Goal: Information Seeking & Learning: Find specific fact

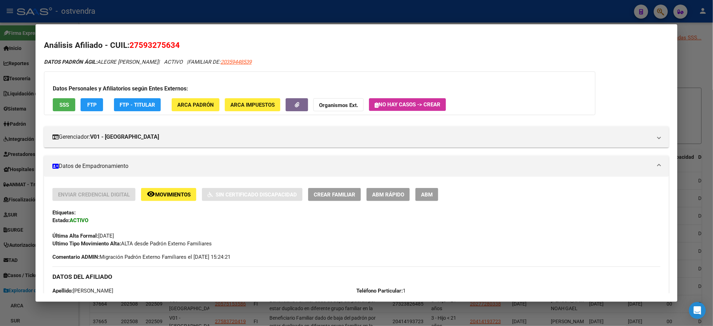
click at [257, 30] on mat-dialog-container "Análisis Afiliado - CUIL: 27593275634 DATOS PADRÓN ÁGIL: ALEGRE [PERSON_NAME] |…" at bounding box center [357, 162] width 642 height 277
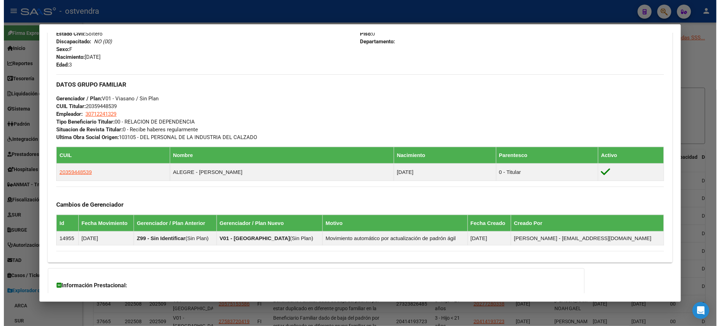
scroll to position [1524, 0]
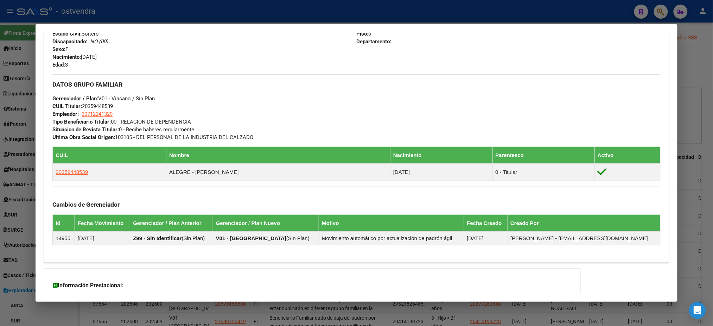
click at [263, 19] on div at bounding box center [356, 163] width 713 height 326
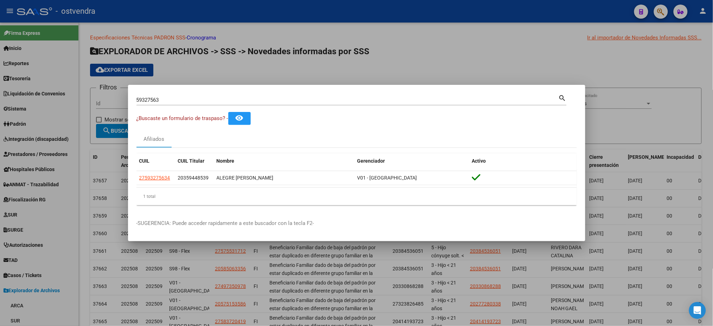
click at [263, 19] on div at bounding box center [356, 163] width 713 height 326
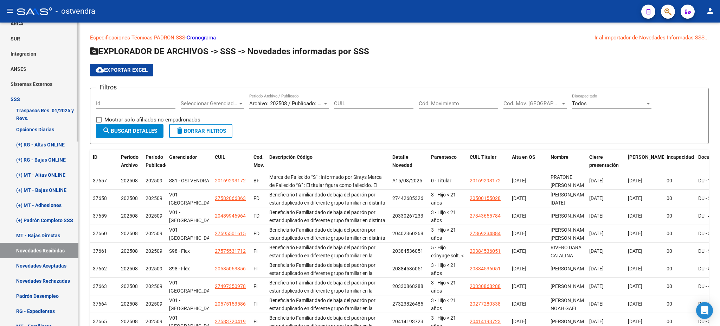
scroll to position [312, 0]
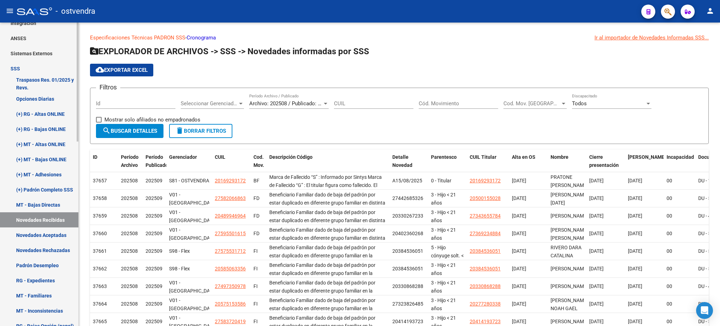
click at [42, 230] on link "Novedades Aceptadas" at bounding box center [39, 234] width 78 height 15
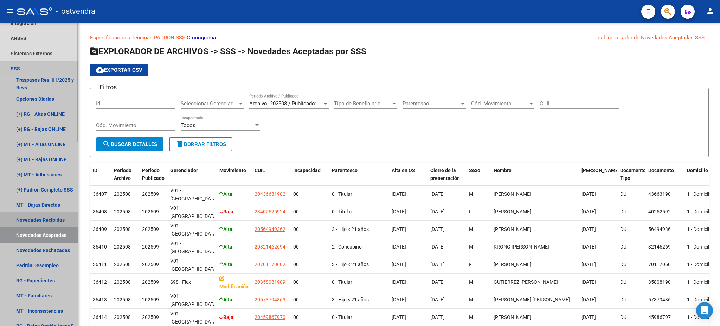
click at [43, 222] on link "Novedades Recibidas" at bounding box center [39, 219] width 78 height 15
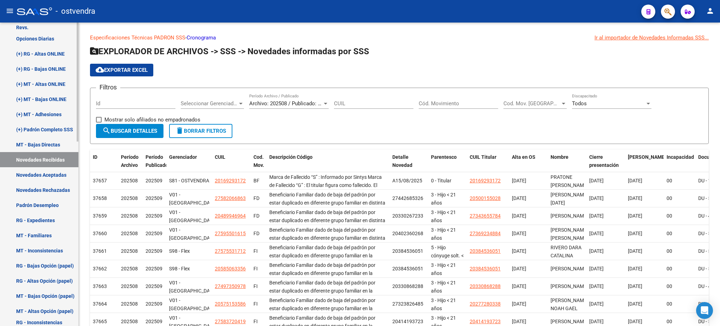
scroll to position [375, 0]
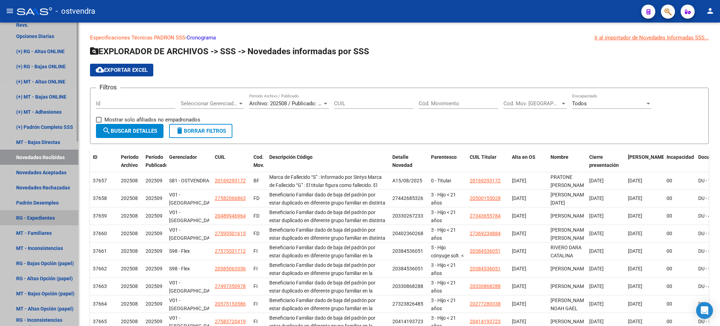
click at [45, 219] on link "RG - Expedientes" at bounding box center [39, 217] width 78 height 15
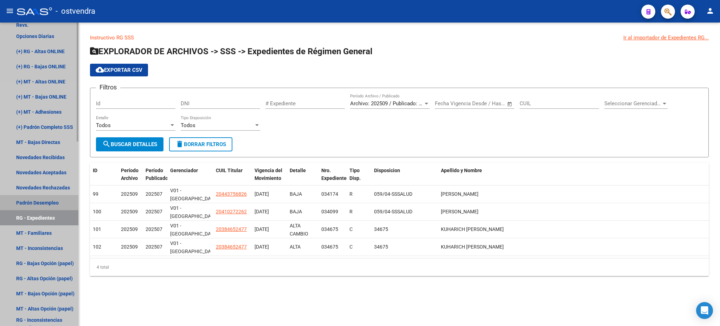
click at [50, 196] on link "Padrón Desempleo" at bounding box center [39, 202] width 78 height 15
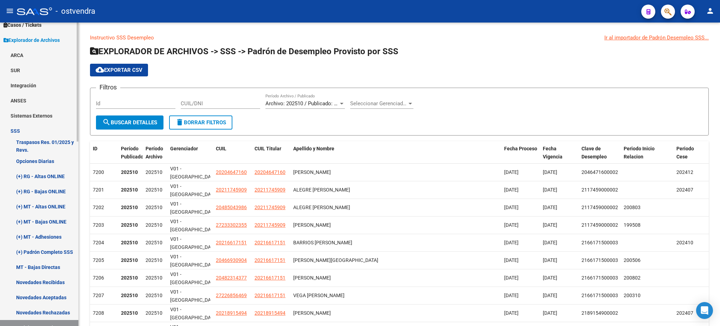
scroll to position [312, 0]
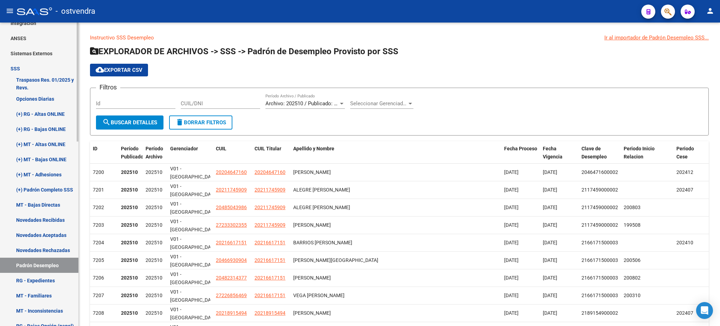
click at [55, 226] on link "Novedades Recibidas" at bounding box center [39, 219] width 78 height 15
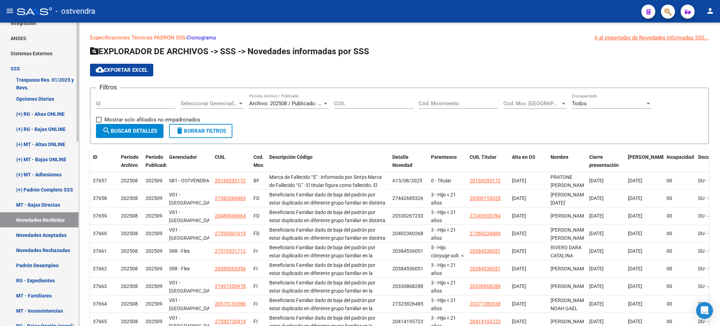
scroll to position [375, 0]
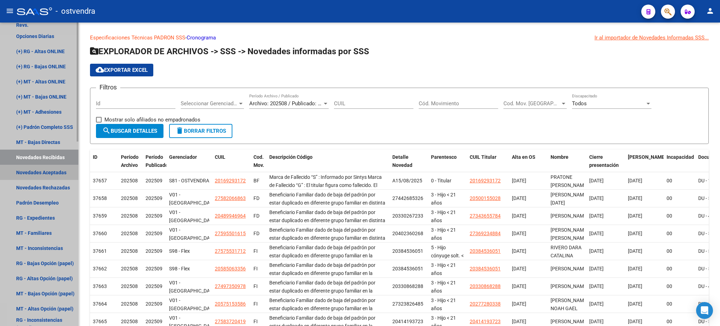
click at [55, 172] on link "Novedades Aceptadas" at bounding box center [39, 172] width 78 height 15
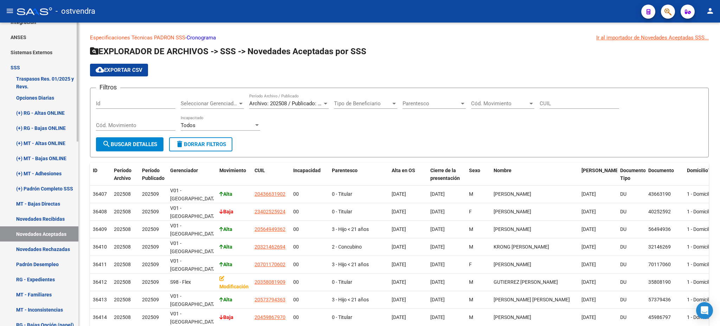
scroll to position [312, 0]
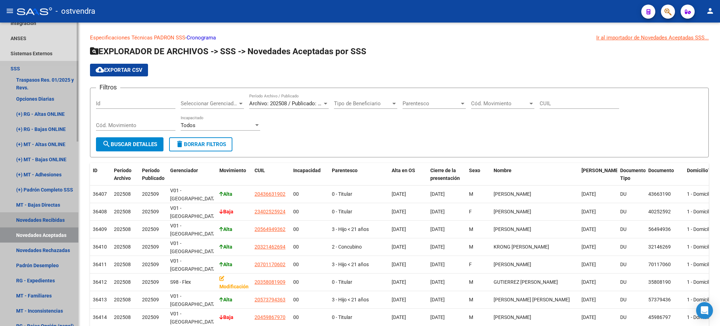
click at [54, 218] on link "Novedades Recibidas" at bounding box center [39, 219] width 78 height 15
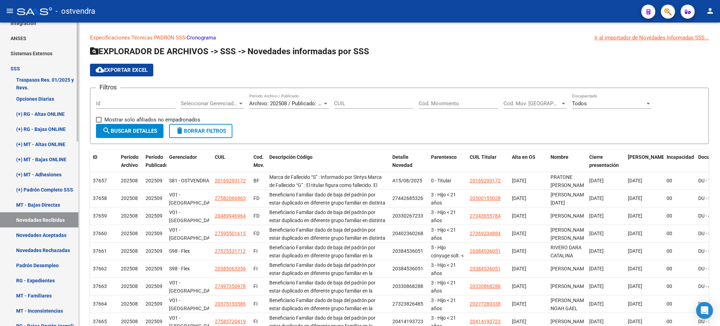
click at [53, 197] on link "MT - Bajas Directas" at bounding box center [39, 204] width 78 height 15
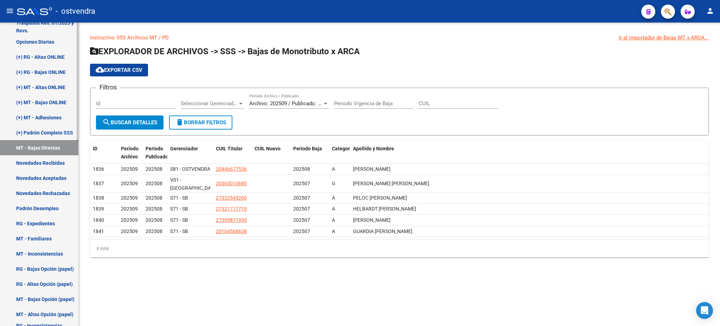
scroll to position [375, 0]
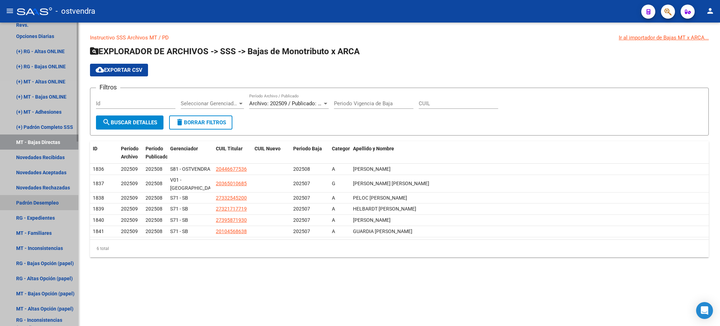
click at [53, 197] on link "Padrón Desempleo" at bounding box center [39, 202] width 78 height 15
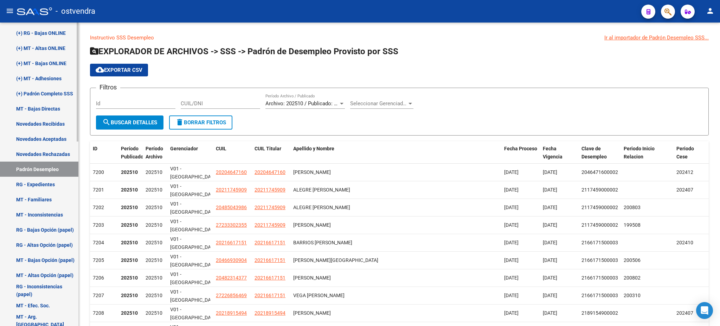
scroll to position [408, 0]
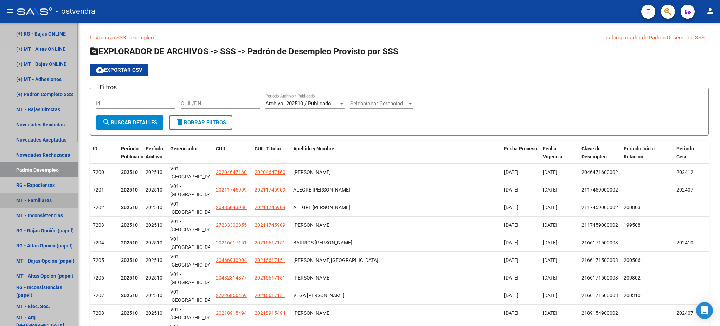
click at [53, 196] on link "MT - Familiares" at bounding box center [39, 199] width 78 height 15
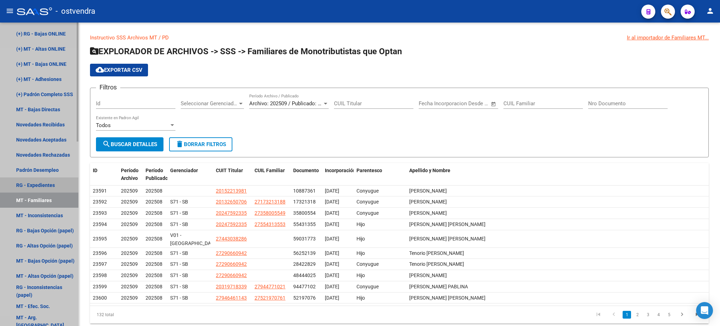
click at [59, 186] on link "RG - Expedientes" at bounding box center [39, 184] width 78 height 15
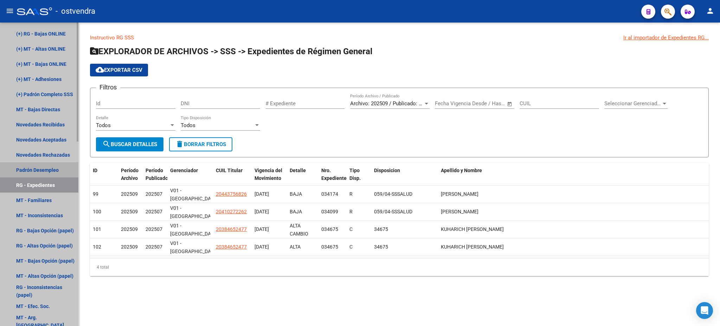
click at [61, 171] on link "Padrón Desempleo" at bounding box center [39, 169] width 78 height 15
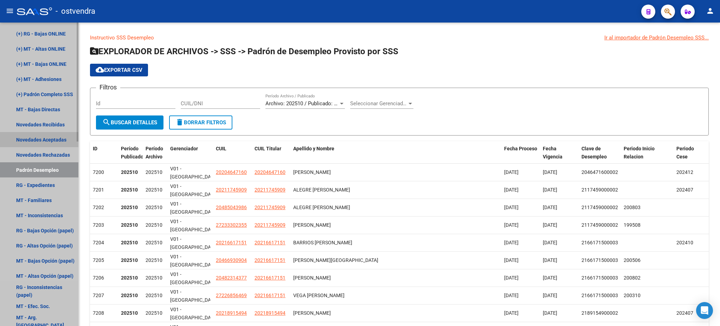
click at [64, 146] on link "Novedades Aceptadas" at bounding box center [39, 139] width 78 height 15
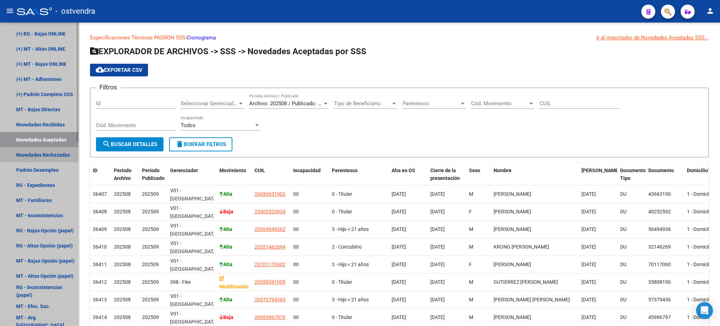
click at [63, 158] on link "Novedades Rechazadas" at bounding box center [39, 154] width 78 height 15
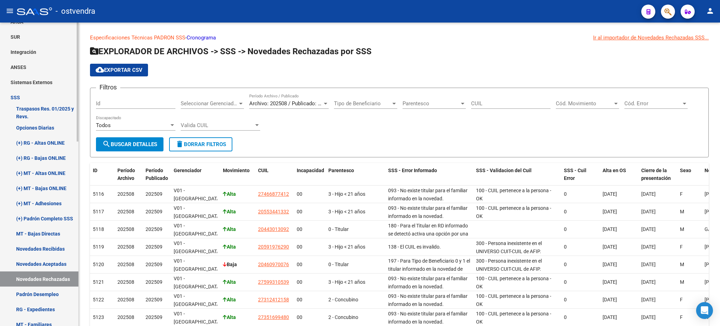
scroll to position [283, 0]
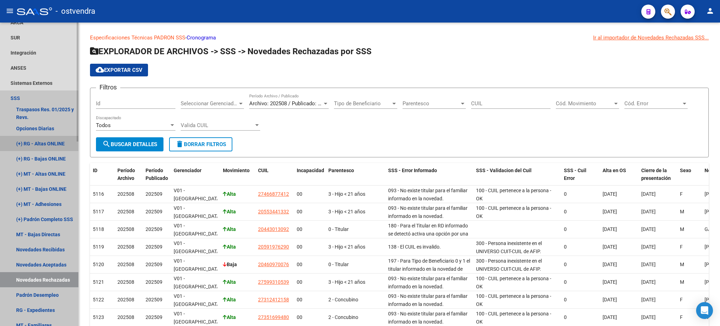
click at [36, 149] on link "(+) RG - Altas ONLINE" at bounding box center [39, 143] width 78 height 15
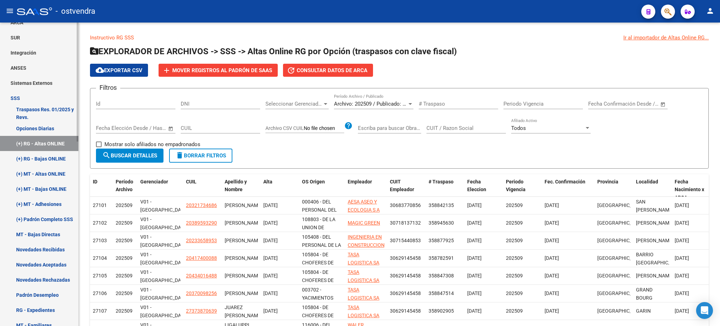
click at [52, 156] on link "(+) RG - Bajas ONLINE" at bounding box center [39, 158] width 78 height 15
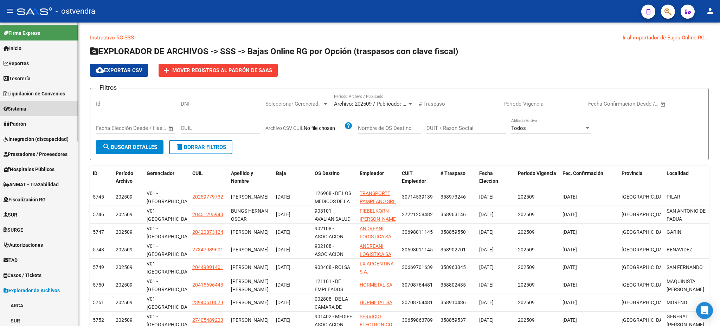
click at [49, 114] on link "Sistema" at bounding box center [39, 108] width 78 height 15
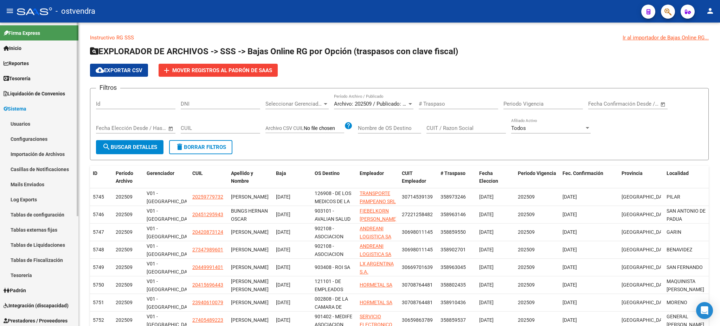
click at [49, 115] on link "Sistema" at bounding box center [39, 108] width 78 height 15
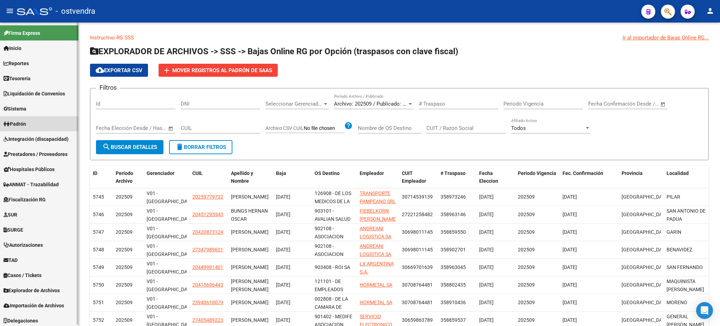
click at [49, 126] on link "Padrón" at bounding box center [39, 123] width 78 height 15
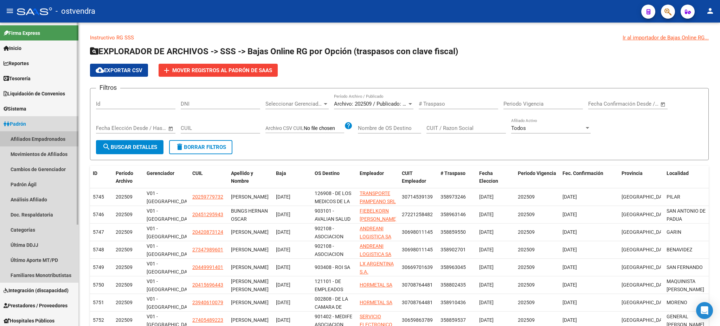
click at [47, 138] on link "Afiliados Empadronados" at bounding box center [39, 138] width 78 height 15
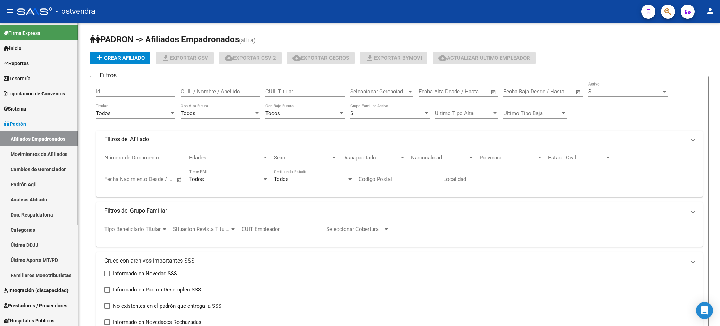
click at [47, 138] on link "Afiliados Empadronados" at bounding box center [39, 138] width 78 height 15
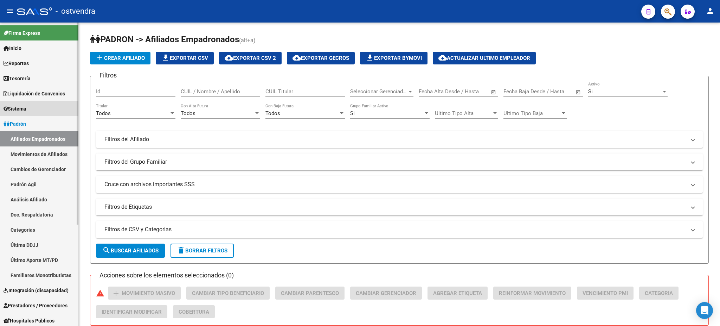
click at [37, 111] on link "Sistema" at bounding box center [39, 108] width 78 height 15
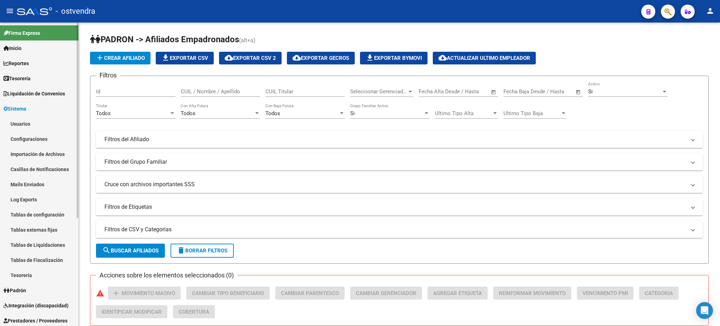
click at [43, 122] on link "Usuarios" at bounding box center [39, 123] width 78 height 15
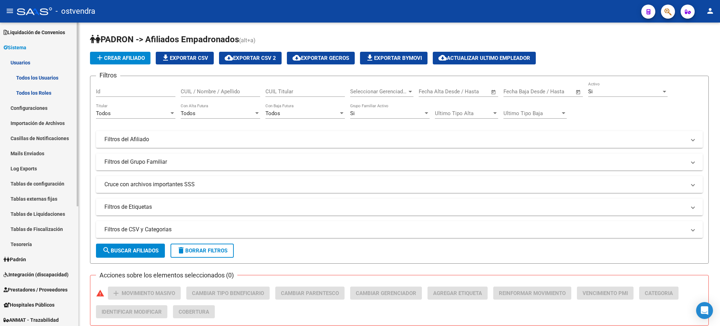
scroll to position [63, 0]
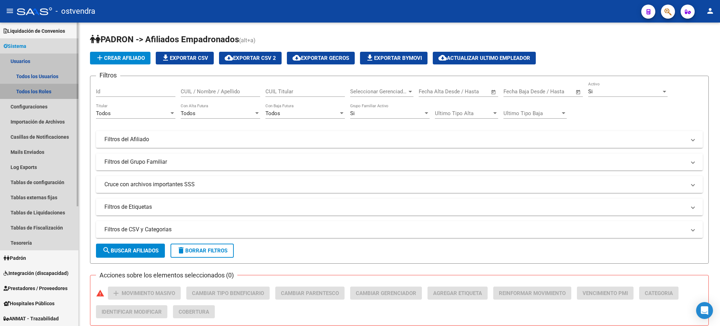
click at [23, 87] on link "Todos los Roles" at bounding box center [39, 91] width 78 height 15
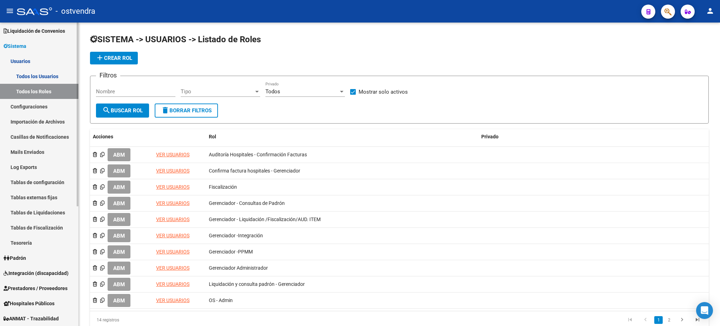
click at [23, 74] on link "Todos los Usuarios" at bounding box center [39, 76] width 78 height 15
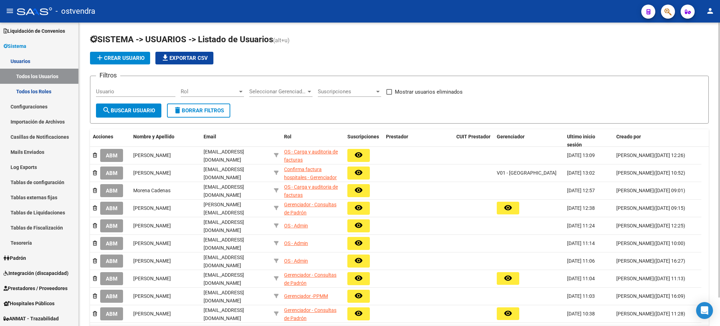
click at [227, 87] on div "Rol Rol" at bounding box center [212, 89] width 63 height 15
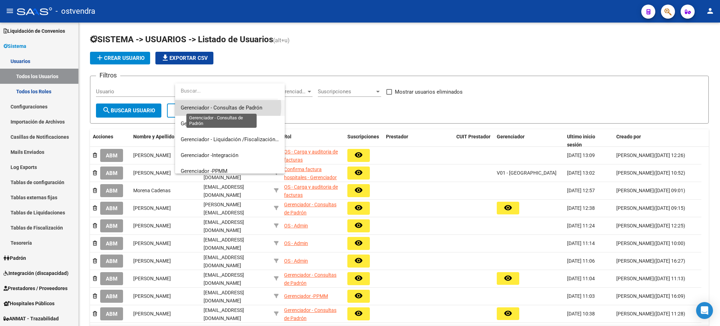
click at [228, 107] on span "Gerenciador - Consultas de Padrón" at bounding box center [222, 107] width 82 height 6
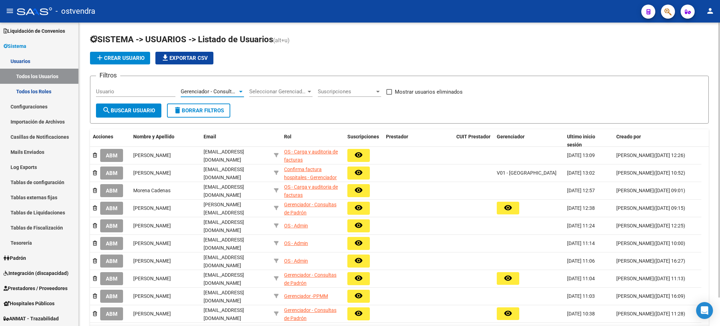
click at [115, 120] on form "Filtros Usuario Gerenciador - Consultas de Padrón Rol Seleccionar Gerenciador S…" at bounding box center [399, 100] width 619 height 48
click at [117, 113] on button "search Buscar Usuario" at bounding box center [128, 110] width 65 height 14
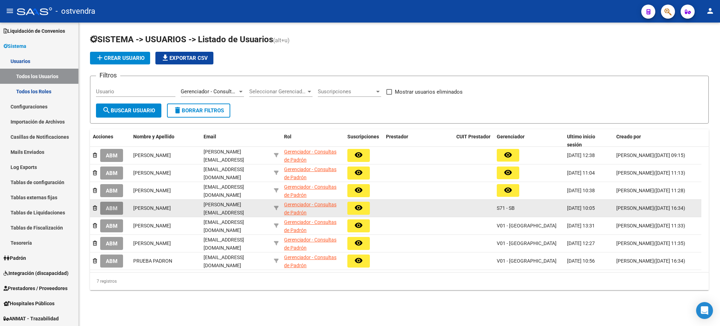
click at [116, 207] on span "ABM" at bounding box center [112, 208] width 12 height 6
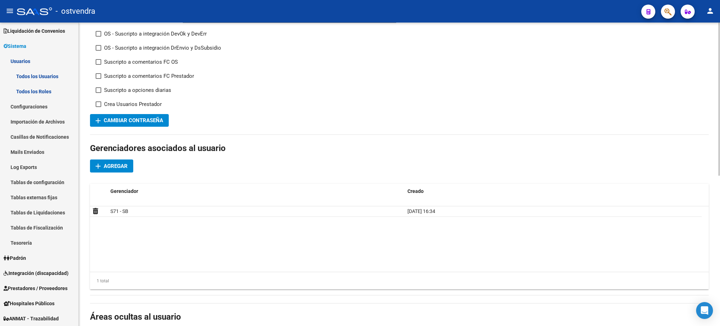
scroll to position [125, 0]
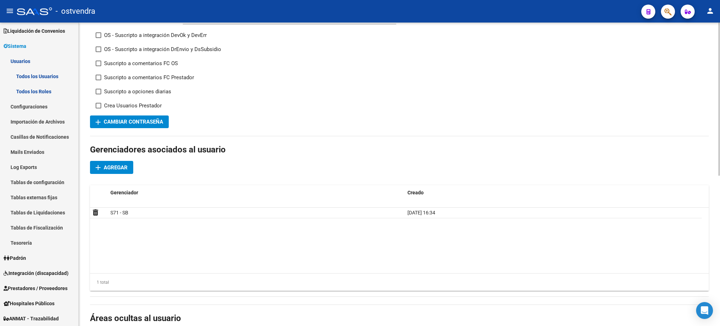
click at [114, 173] on div "Gerenciadores asociados al usuario add Agregar Gerenciador Creado S71 - SB [DAT…" at bounding box center [399, 220] width 619 height 152
click at [119, 164] on span "Agregar" at bounding box center [116, 167] width 24 height 6
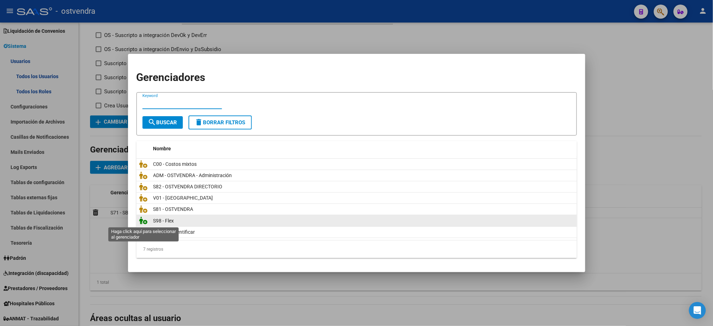
click at [147, 221] on icon at bounding box center [143, 220] width 8 height 8
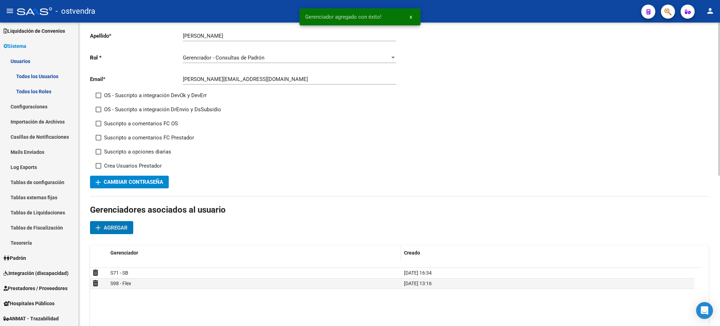
scroll to position [0, 0]
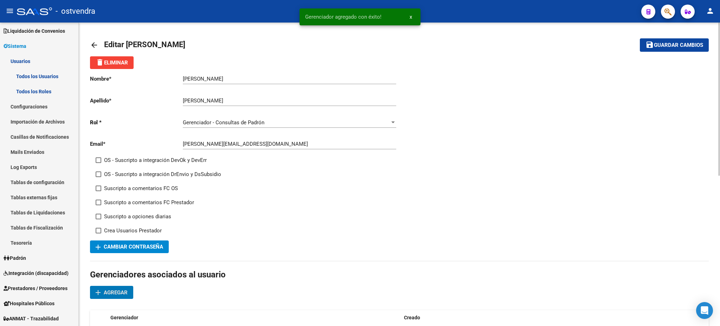
click at [679, 48] on button "save Guardar cambios" at bounding box center [674, 44] width 69 height 13
click at [91, 42] on mat-icon "arrow_back" at bounding box center [94, 45] width 8 height 8
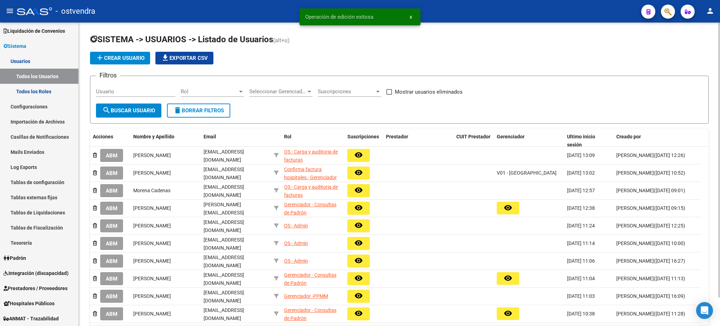
click at [227, 89] on span "Rol" at bounding box center [209, 91] width 57 height 6
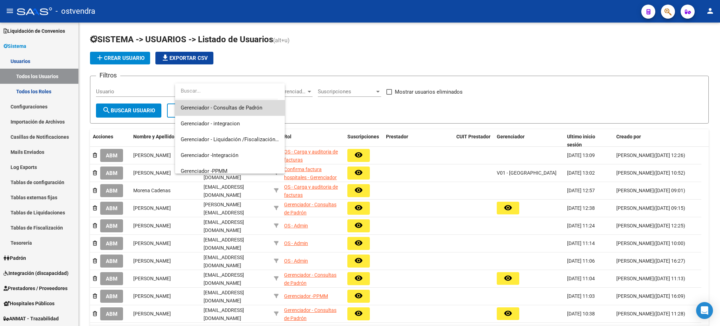
click at [246, 104] on span "Gerenciador - Consultas de Padrón" at bounding box center [230, 108] width 98 height 16
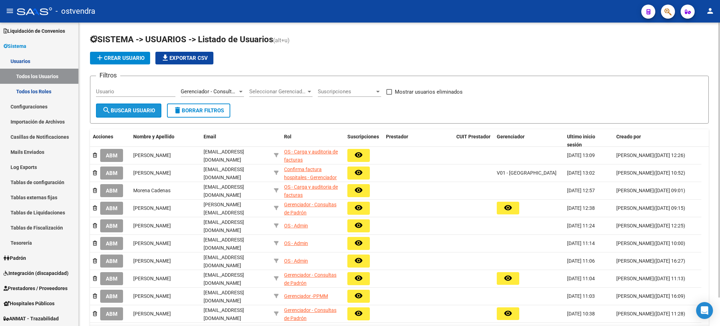
click at [126, 109] on span "search Buscar Usuario" at bounding box center [128, 110] width 53 height 6
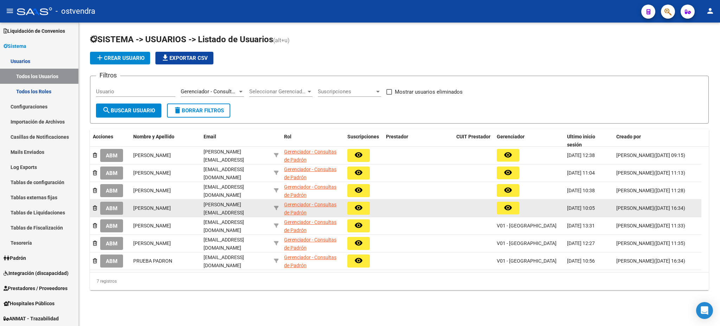
click at [116, 209] on span "ABM" at bounding box center [112, 208] width 12 height 6
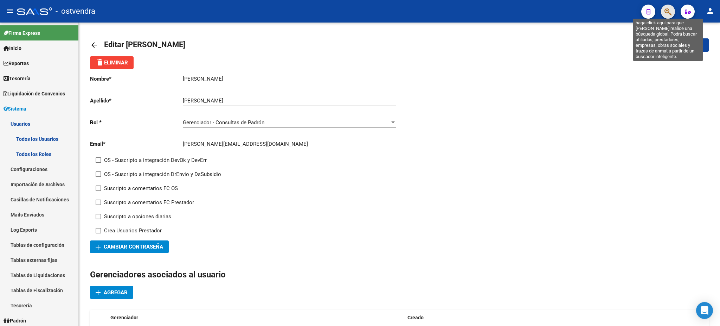
click at [667, 9] on icon "button" at bounding box center [668, 12] width 7 height 8
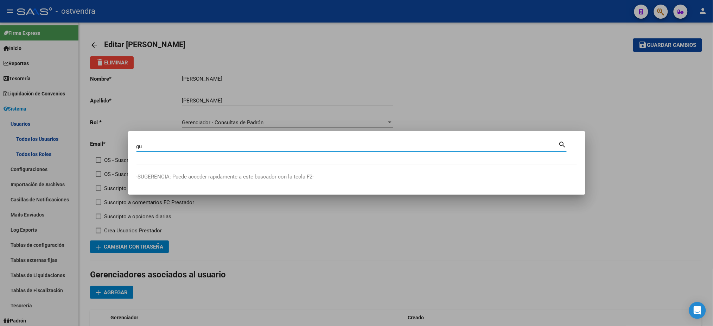
type input "g"
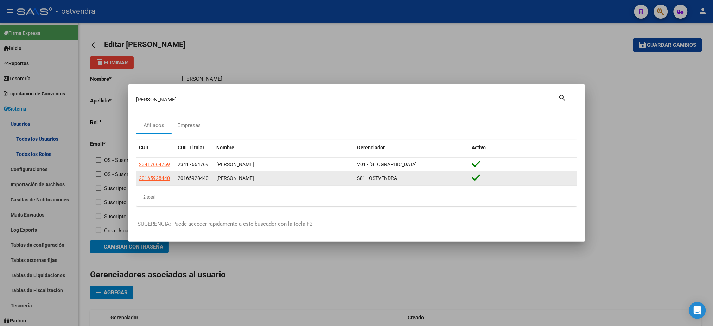
drag, startPoint x: 178, startPoint y: 177, endPoint x: 211, endPoint y: 173, distance: 34.0
click at [211, 173] on datatable-body-cell "20165928440" at bounding box center [194, 178] width 39 height 14
copy span "20165928440"
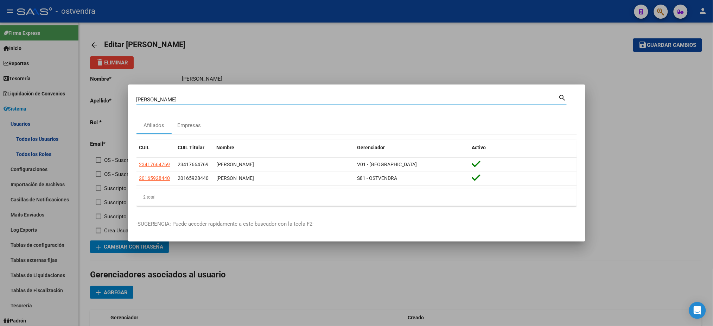
drag, startPoint x: 205, startPoint y: 98, endPoint x: 115, endPoint y: 92, distance: 90.6
click at [115, 92] on div "[PERSON_NAME] (apellido, dni, cuil, nro traspaso, cuit, obra social) search Afi…" at bounding box center [356, 163] width 713 height 326
paste input "20112529811"
type input "20112529811"
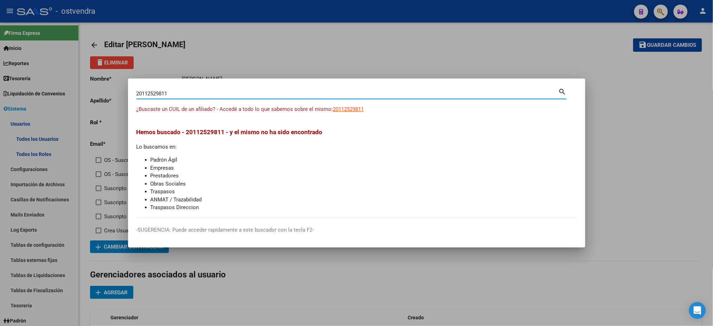
click at [352, 106] on app-link-go-to "20112529811" at bounding box center [348, 109] width 31 height 8
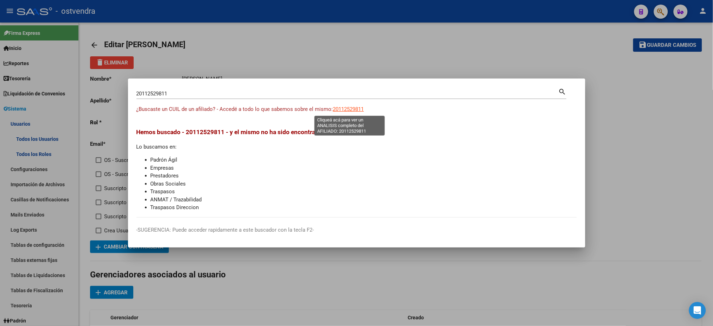
click at [352, 107] on span "20112529811" at bounding box center [348, 109] width 31 height 6
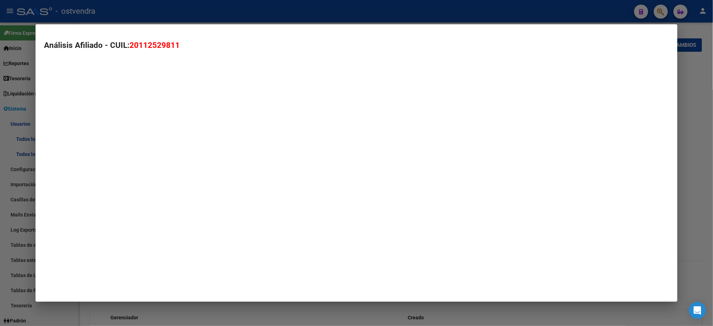
type textarea "20112529811"
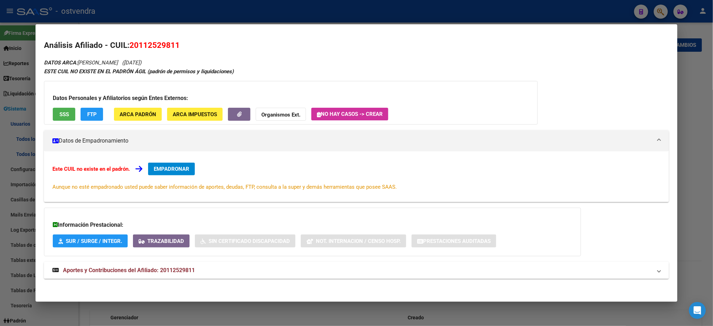
click at [63, 106] on div "Datos Personales y Afiliatorios según Entes Externos: SSS FTP ARCA Padrón ARCA …" at bounding box center [291, 103] width 494 height 44
click at [241, 4] on div at bounding box center [356, 163] width 713 height 326
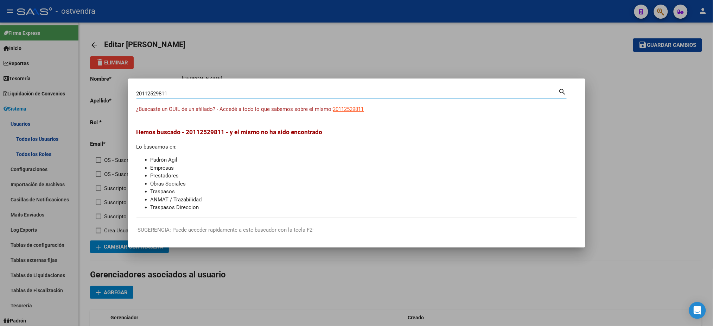
drag, startPoint x: 170, startPoint y: 92, endPoint x: 87, endPoint y: 83, distance: 83.8
click at [87, 83] on div "20112529811 Buscar (apellido, dni, cuil, nro traspaso, cuit, obra social) searc…" at bounding box center [356, 163] width 713 height 326
paste input "290420513"
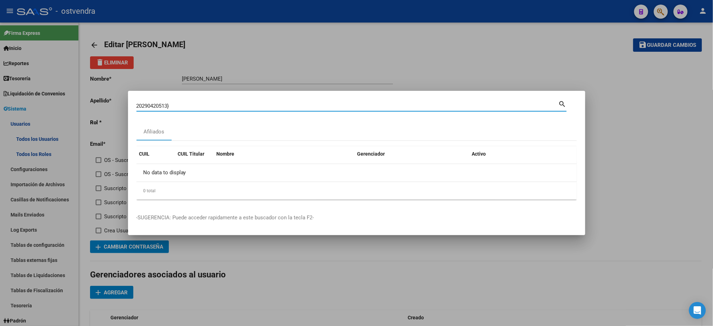
type input "20290420513"
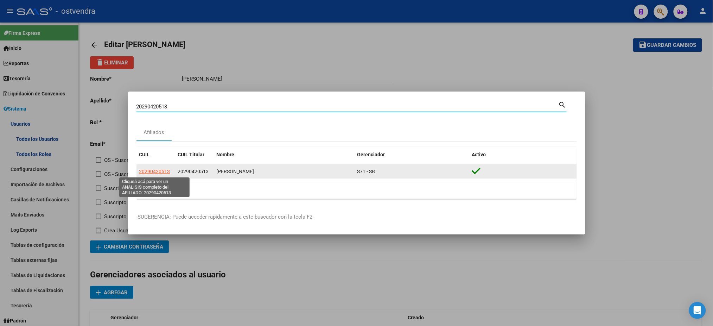
click at [150, 172] on span "20290420513" at bounding box center [154, 171] width 31 height 6
type textarea "20290420513"
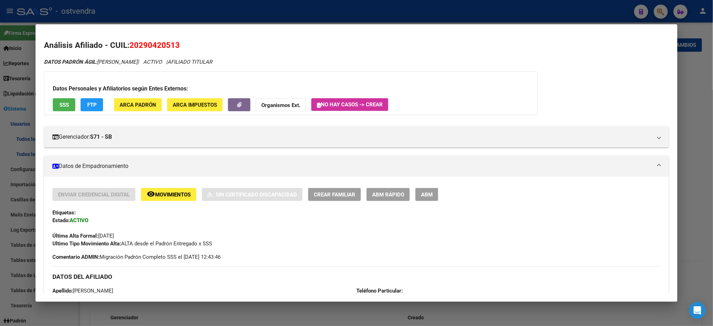
click at [66, 113] on div "Datos Personales y Afiliatorios según Entes Externos: SSS FTP ARCA Padrón ARCA …" at bounding box center [291, 93] width 494 height 44
click at [66, 111] on button "SSS" at bounding box center [64, 104] width 23 height 13
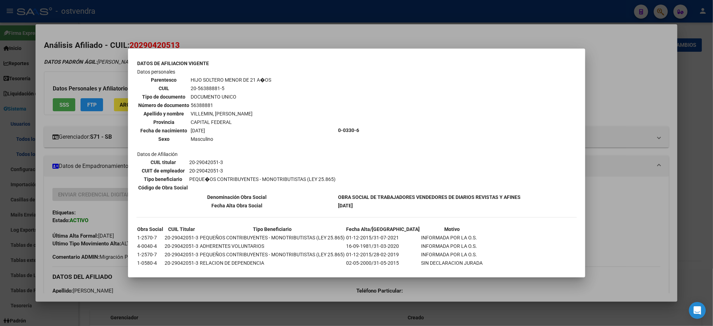
scroll to position [524, 0]
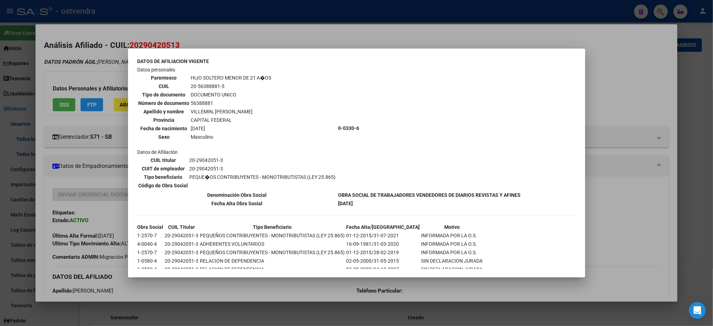
click at [278, 43] on div at bounding box center [356, 163] width 713 height 326
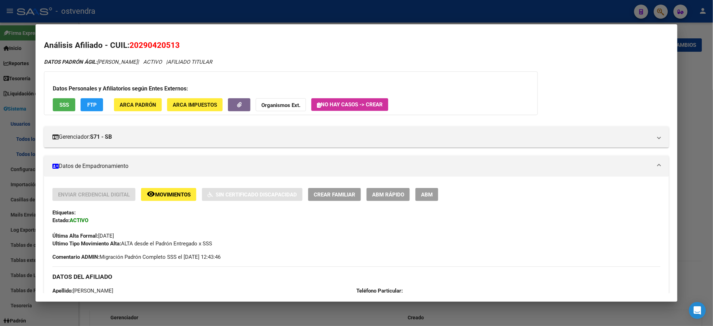
click at [98, 106] on button "FTP" at bounding box center [92, 104] width 23 height 13
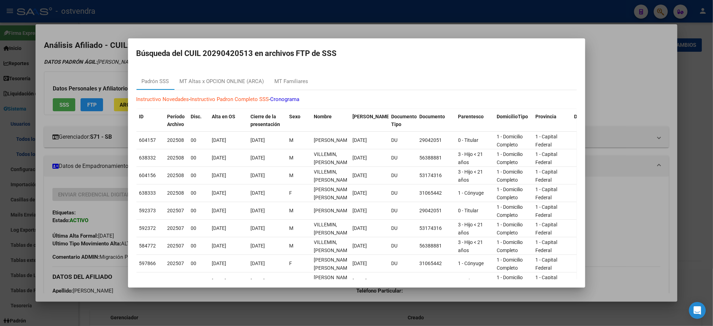
click at [273, 42] on mat-dialog-container "Búsqueda del CUIL 20290420513 en archivos FTP de SSS Padrón SSS MT Altas x OPCI…" at bounding box center [356, 162] width 457 height 249
click at [105, 167] on div at bounding box center [356, 163] width 713 height 326
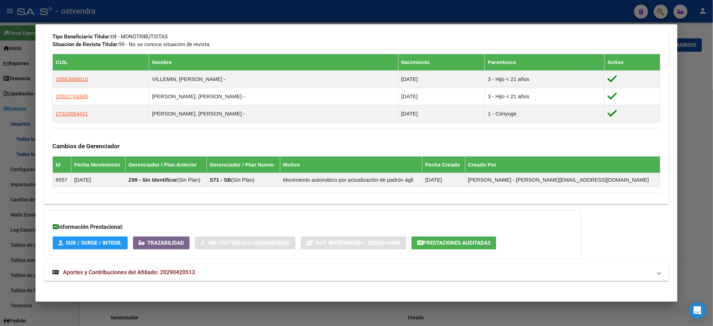
scroll to position [375, 0]
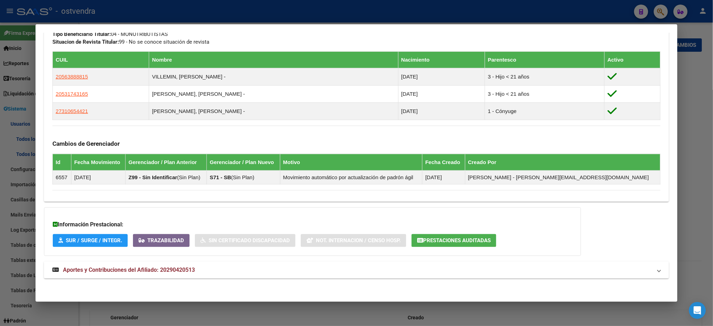
click at [136, 263] on mat-expansion-panel-header "Aportes y Contribuciones del Afiliado: 20290420513" at bounding box center [356, 269] width 625 height 17
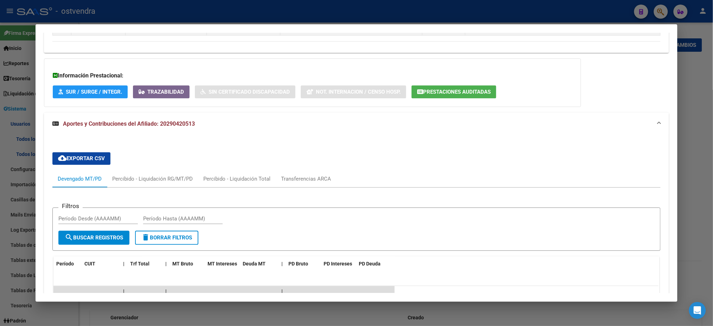
scroll to position [494, 0]
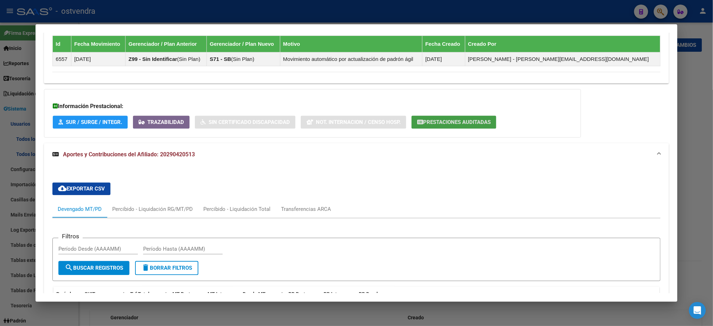
click at [437, 123] on span "Prestaciones Auditadas" at bounding box center [457, 122] width 68 height 6
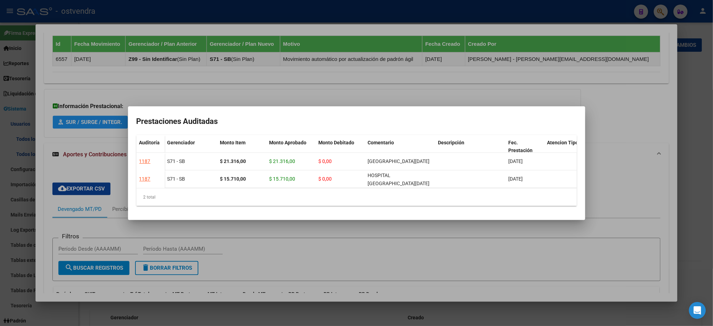
click at [197, 73] on div at bounding box center [356, 163] width 713 height 326
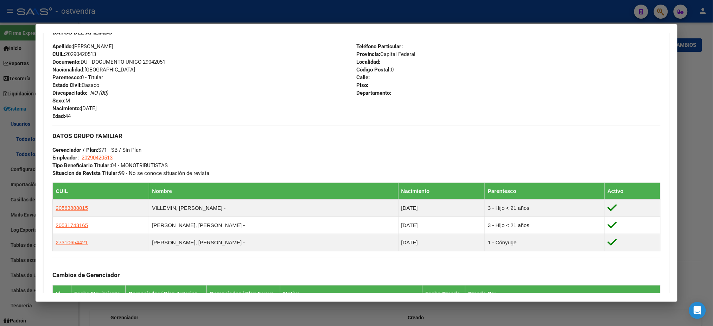
scroll to position [244, 0]
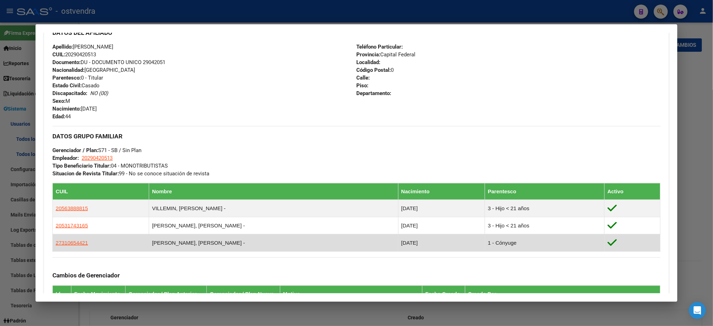
drag, startPoint x: 51, startPoint y: 240, endPoint x: 198, endPoint y: 238, distance: 147.0
click at [183, 230] on div "Enviar Credencial Digital remove_red_eye Movimientos Sin Certificado Discapacid…" at bounding box center [356, 135] width 625 height 383
click at [203, 240] on td "[PERSON_NAME], [PERSON_NAME] -" at bounding box center [273, 242] width 249 height 17
drag, startPoint x: 212, startPoint y: 242, endPoint x: 54, endPoint y: 238, distance: 157.6
click at [54, 238] on tr "27310654421 [PERSON_NAME], [PERSON_NAME] - [DATE] 1 - Cónyuge" at bounding box center [356, 242] width 607 height 17
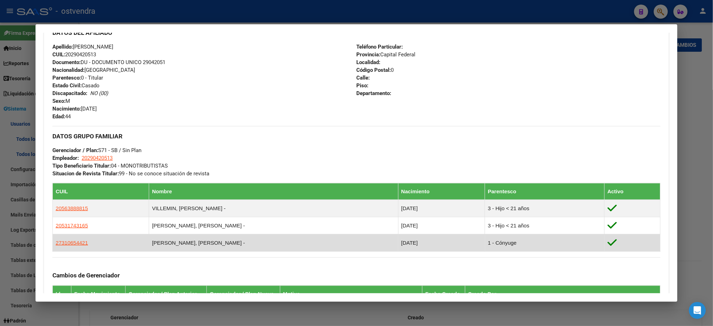
copy tr "27310654421 [PERSON_NAME], [PERSON_NAME] -"
